Goal: Task Accomplishment & Management: Complete application form

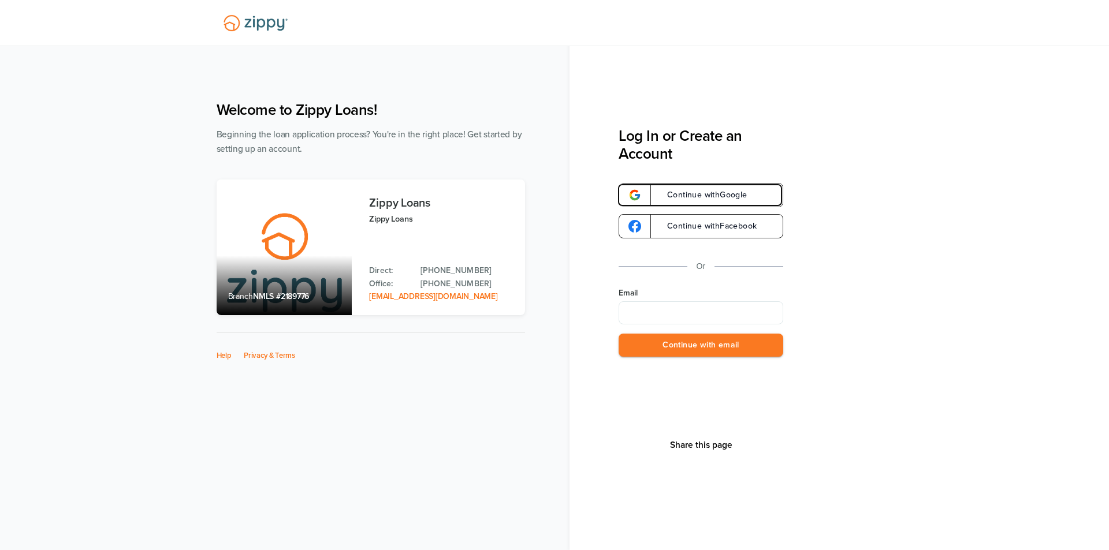
click at [718, 199] on span "Continue with Google" at bounding box center [701, 195] width 92 height 8
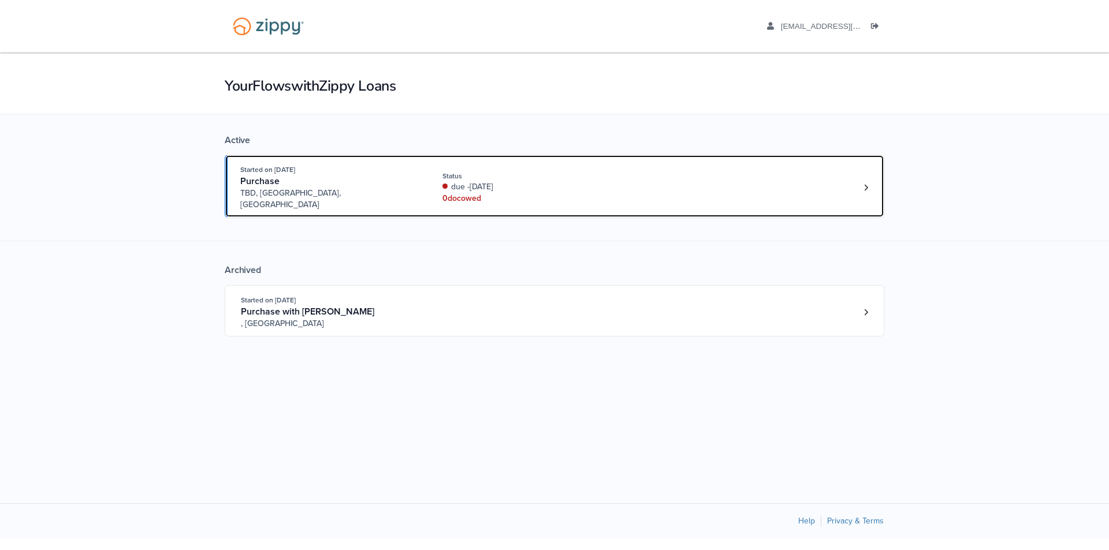
click at [484, 181] on div "due -[DATE]" at bounding box center [519, 187] width 154 height 12
